Goal: Information Seeking & Learning: Find specific page/section

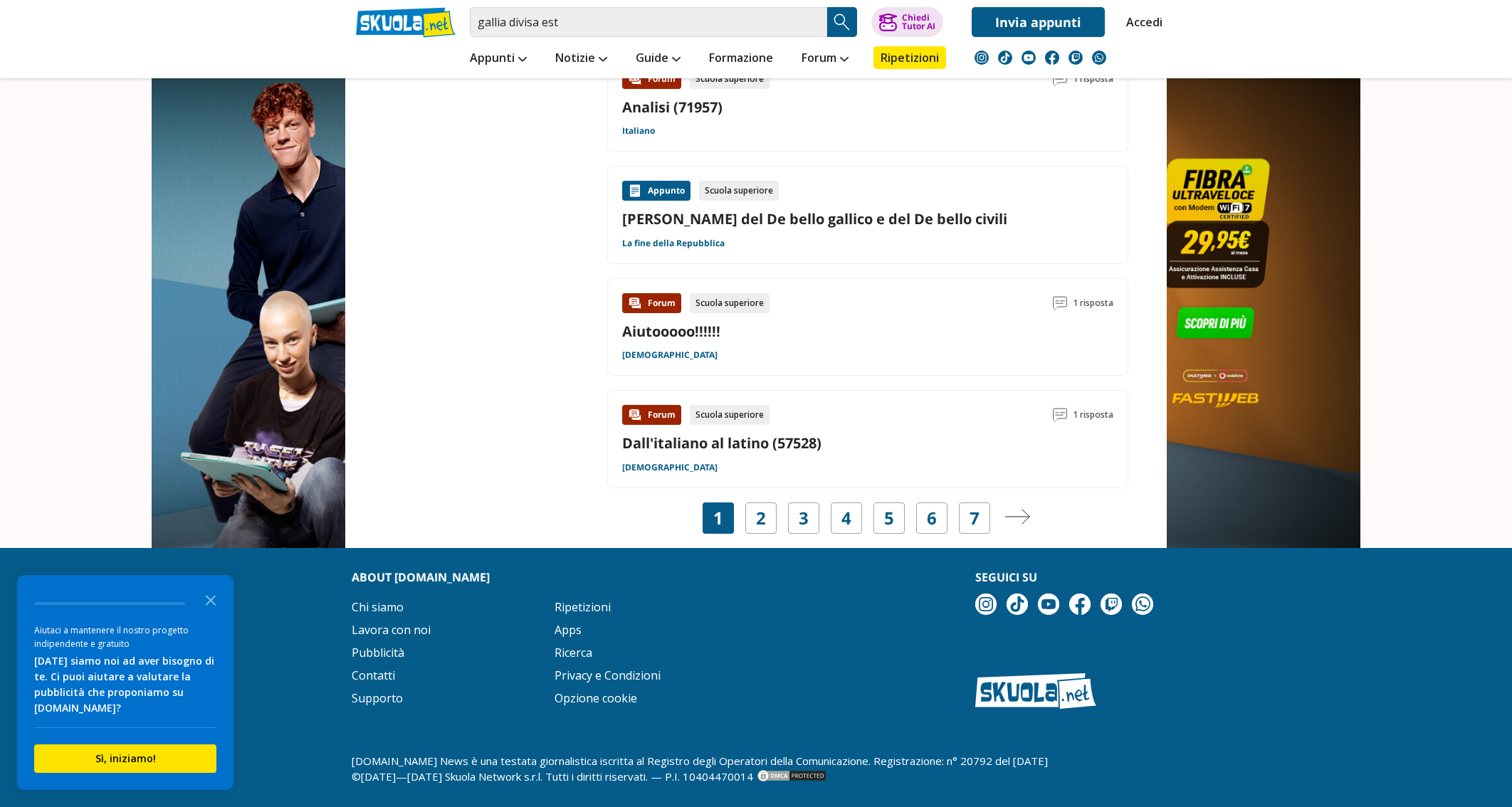
scroll to position [2055, 0]
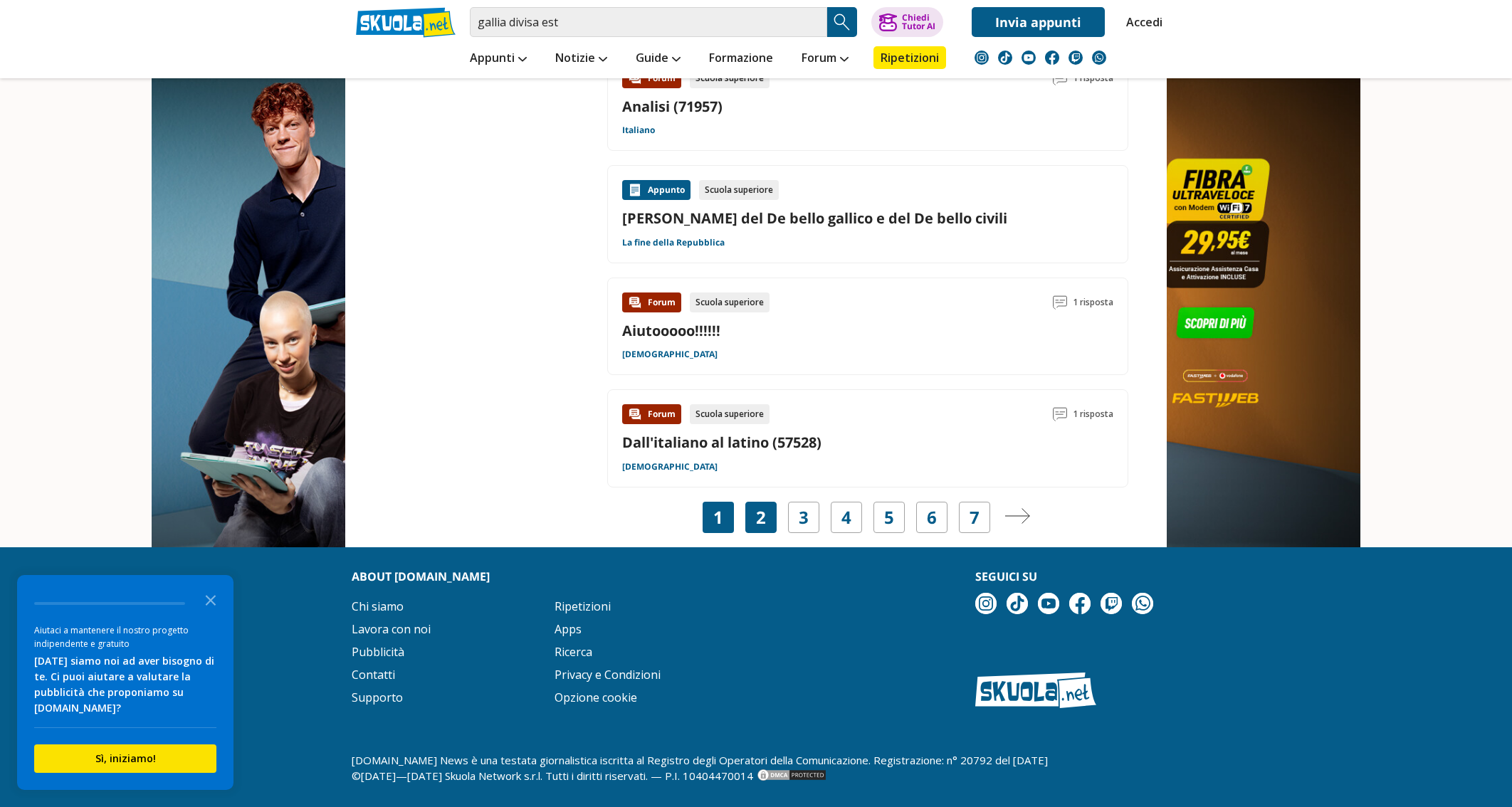
click at [756, 507] on link "2" at bounding box center [760, 517] width 10 height 20
